Goal: Task Accomplishment & Management: Use online tool/utility

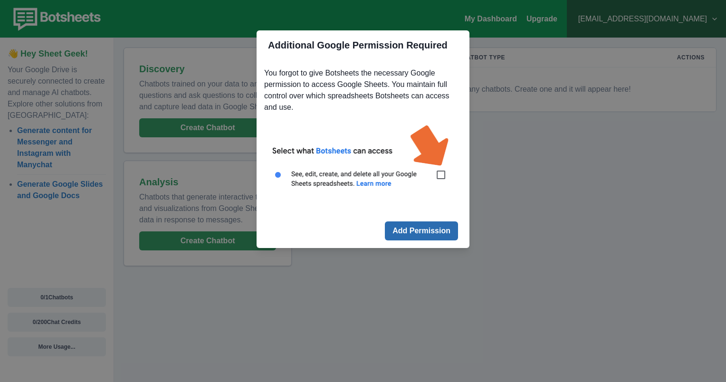
click at [447, 231] on button "Add Permission" at bounding box center [421, 230] width 73 height 19
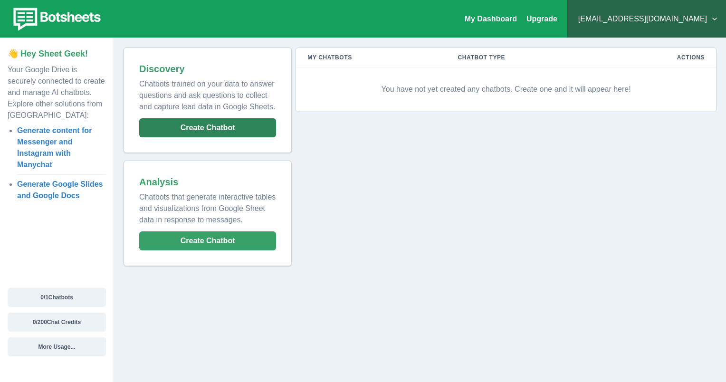
click at [224, 127] on button "Create Chatbot" at bounding box center [207, 127] width 137 height 19
